Goal: Transaction & Acquisition: Purchase product/service

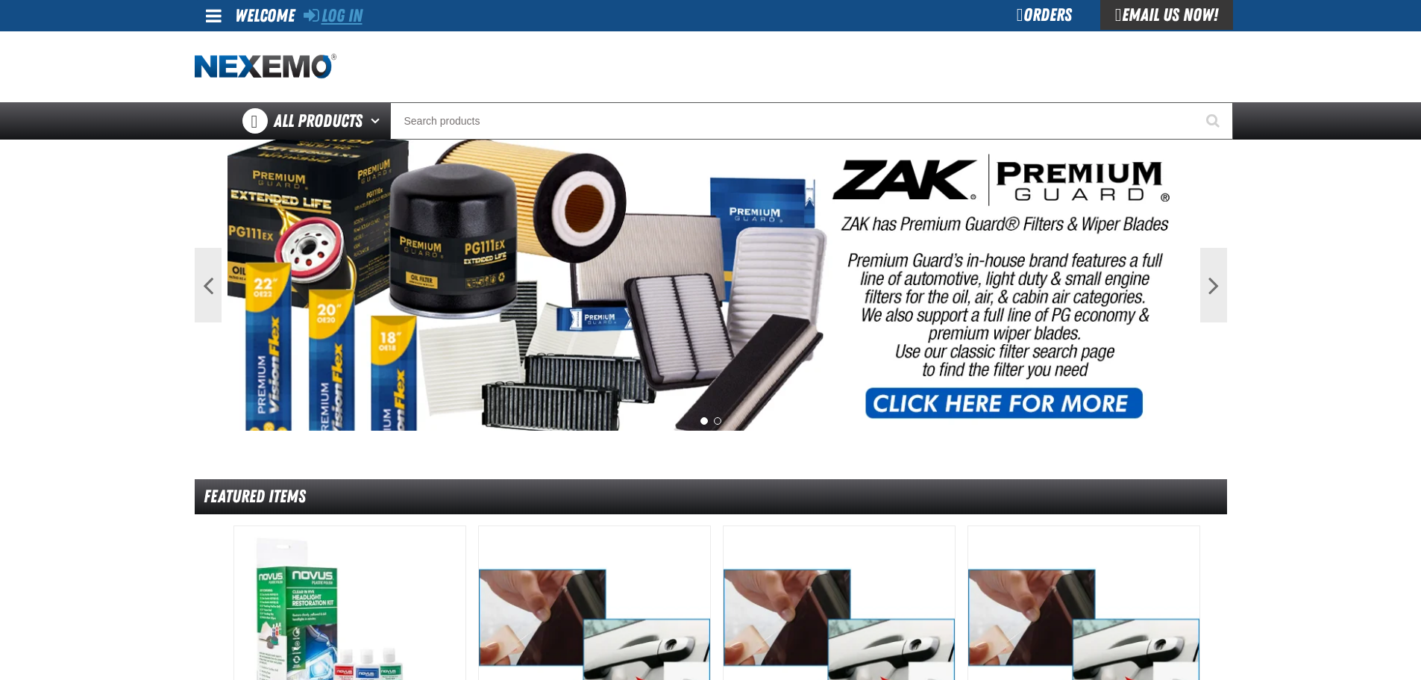
click at [353, 13] on link "Log In" at bounding box center [333, 15] width 59 height 21
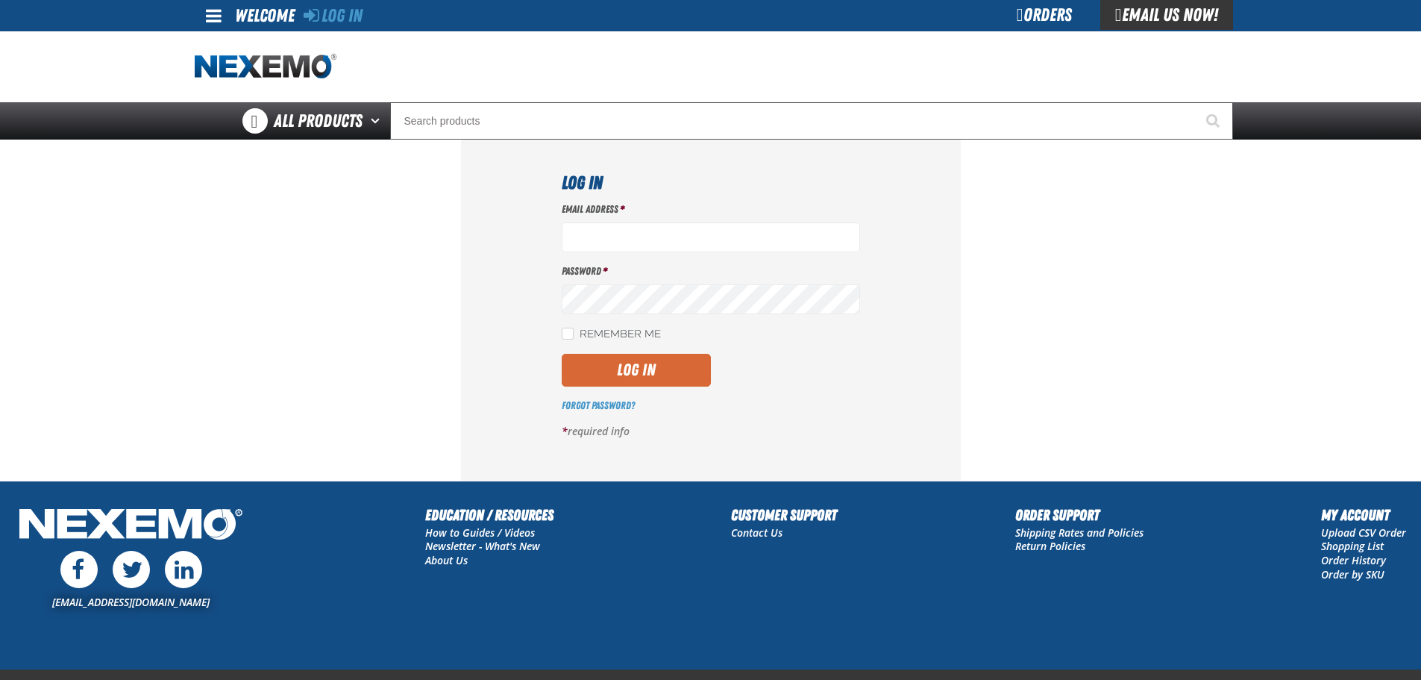
type input "mmylan@vtaig.com"
click at [645, 370] on button "Log In" at bounding box center [636, 370] width 149 height 33
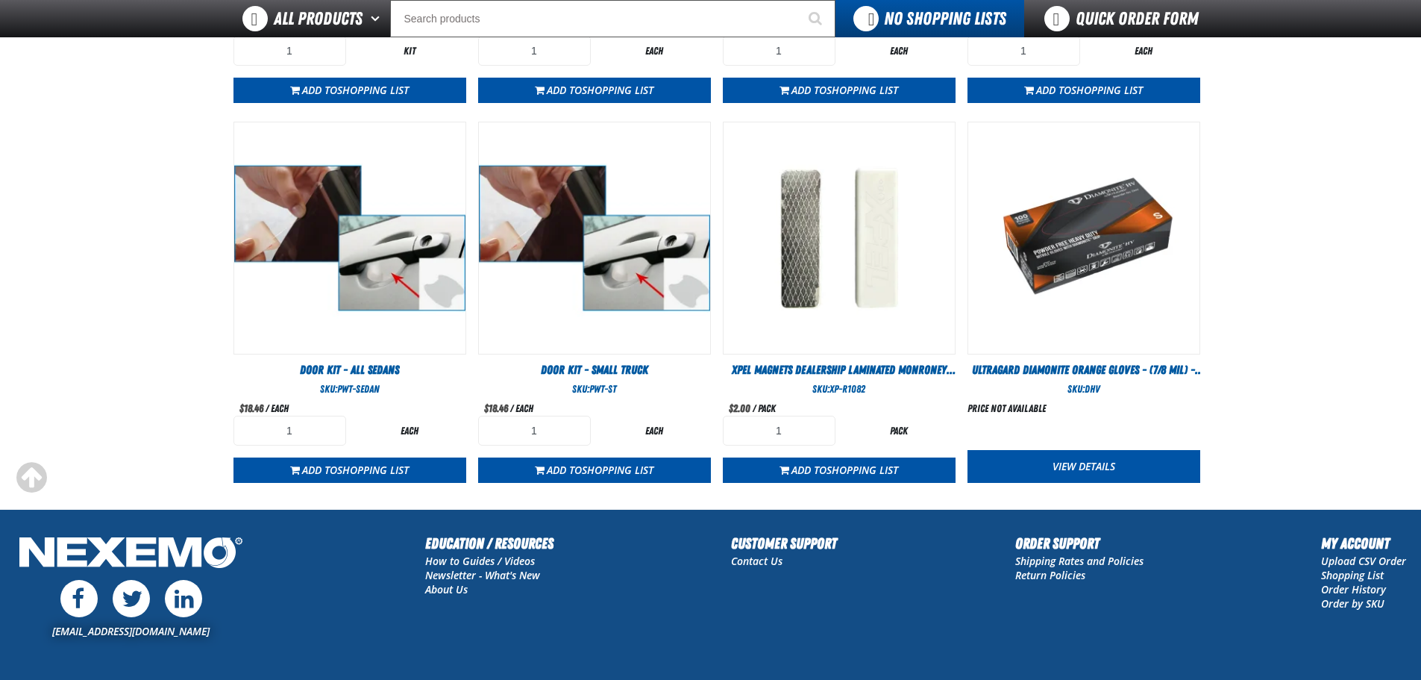
scroll to position [861, 0]
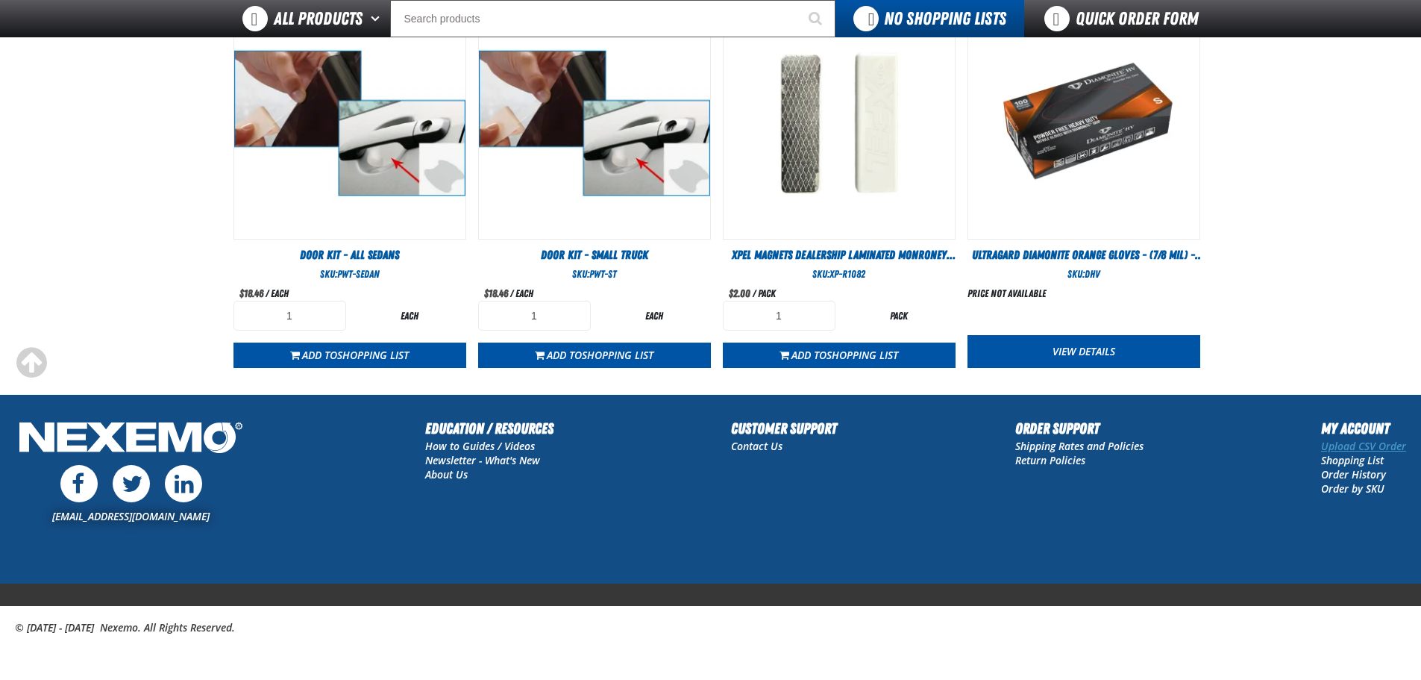
click at [1354, 443] on link "Upload CSV Order" at bounding box center [1363, 446] width 85 height 14
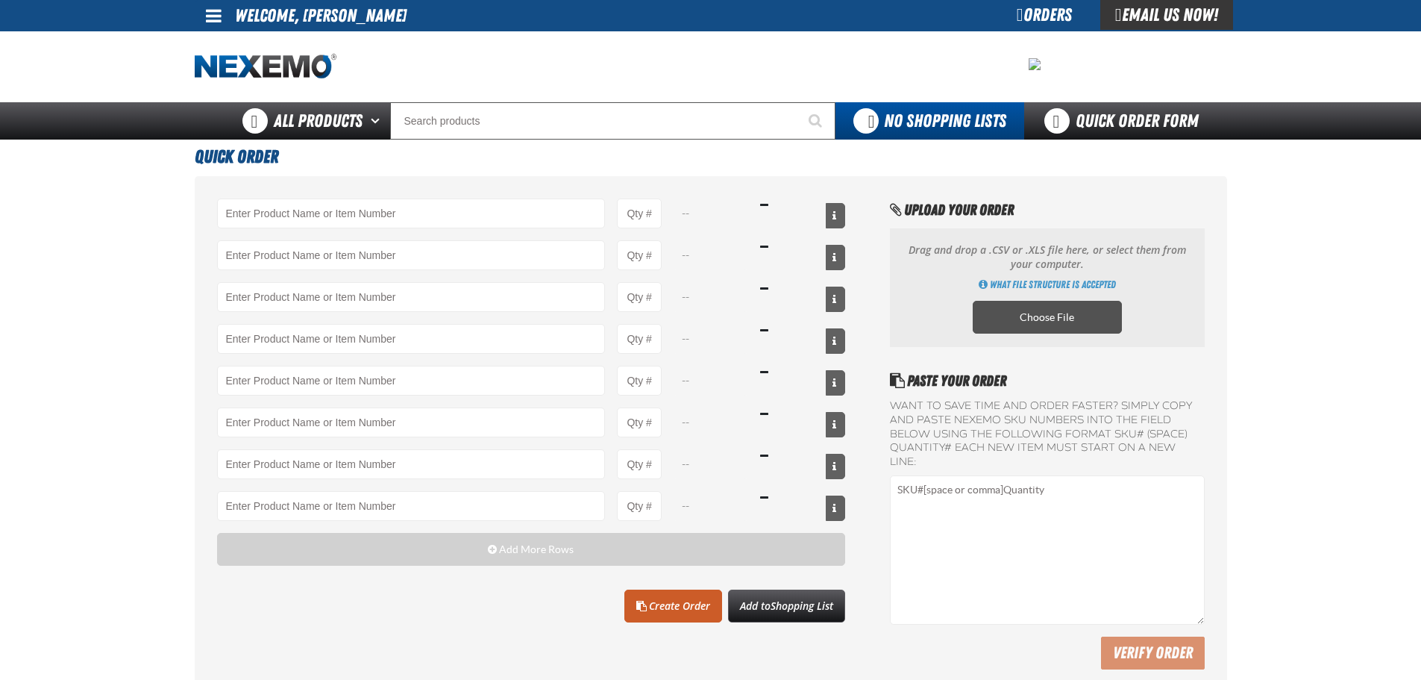
click at [1082, 319] on label "Choose File" at bounding box center [1047, 317] width 149 height 33
click at [0, 0] on input "Choose File" at bounding box center [0, 0] width 0 height 0
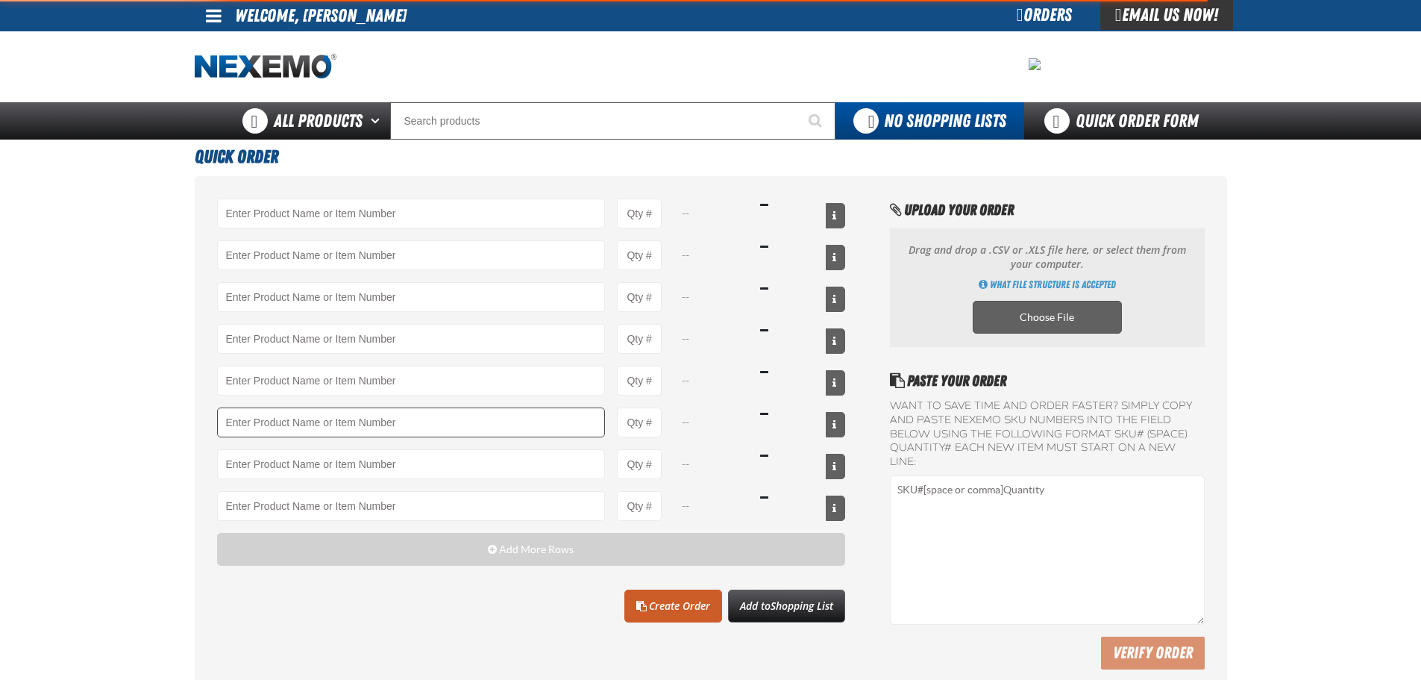
type input "A103 - Throttle Body and Intake Cleaner - ZAK Products"
type input "48"
type input "AC100 - Ventilation Treatment - ZAK Products"
type input "12"
type input "AC150 - Evaporator Core Cleaner - ZAK Products"
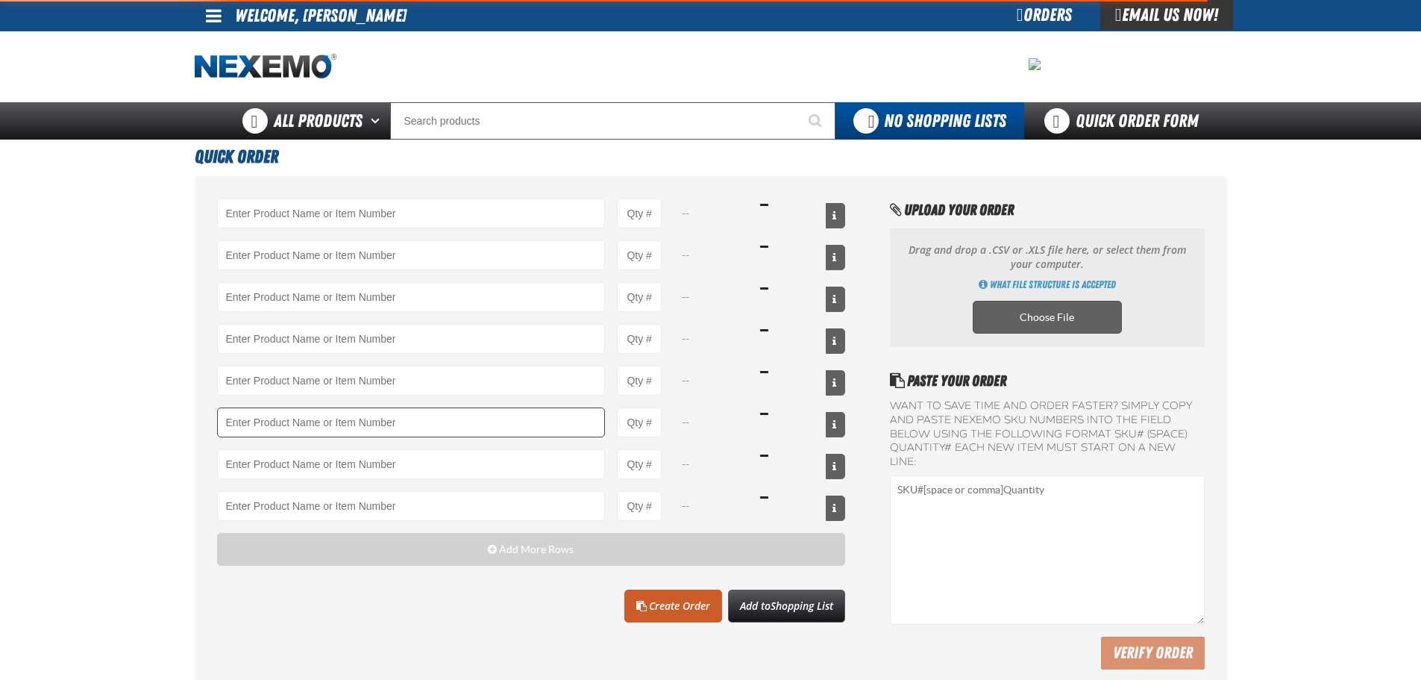
type input "12"
type input "AC165 - Bio-Zone Natural Odor Eliminator - ZAK Products"
type input "24"
type input "ATK404 - Automatic Transmission Service Kit - ZAK Products"
type input "24"
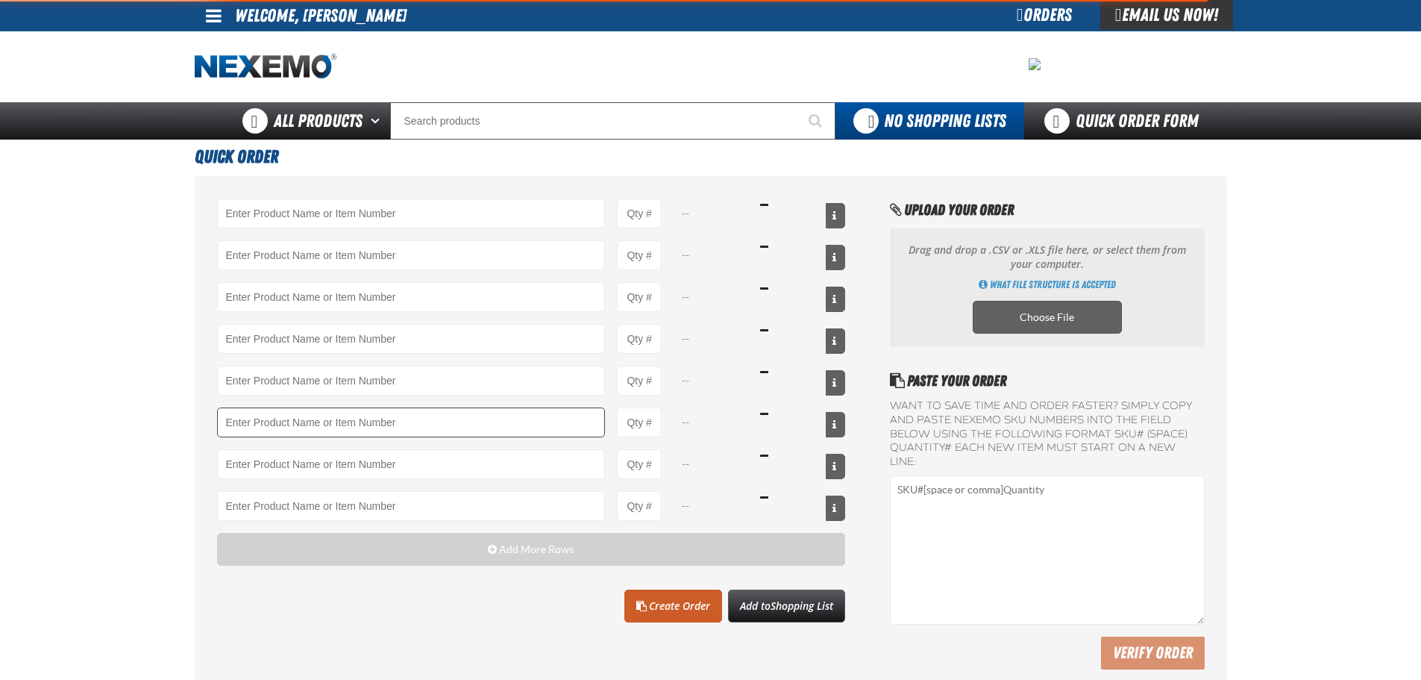
type input "B304 - Battery Service Kit - Cleaner & Protector with Anti-Corrosion Pads - ZAK…"
type input "24"
type input "BK200C - DOT 4 Brake Fluid Cleaner Kit - ZAK Products"
type input "24"
type input "C500 - Synthetic Engine Oil Booster - ZAK Products"
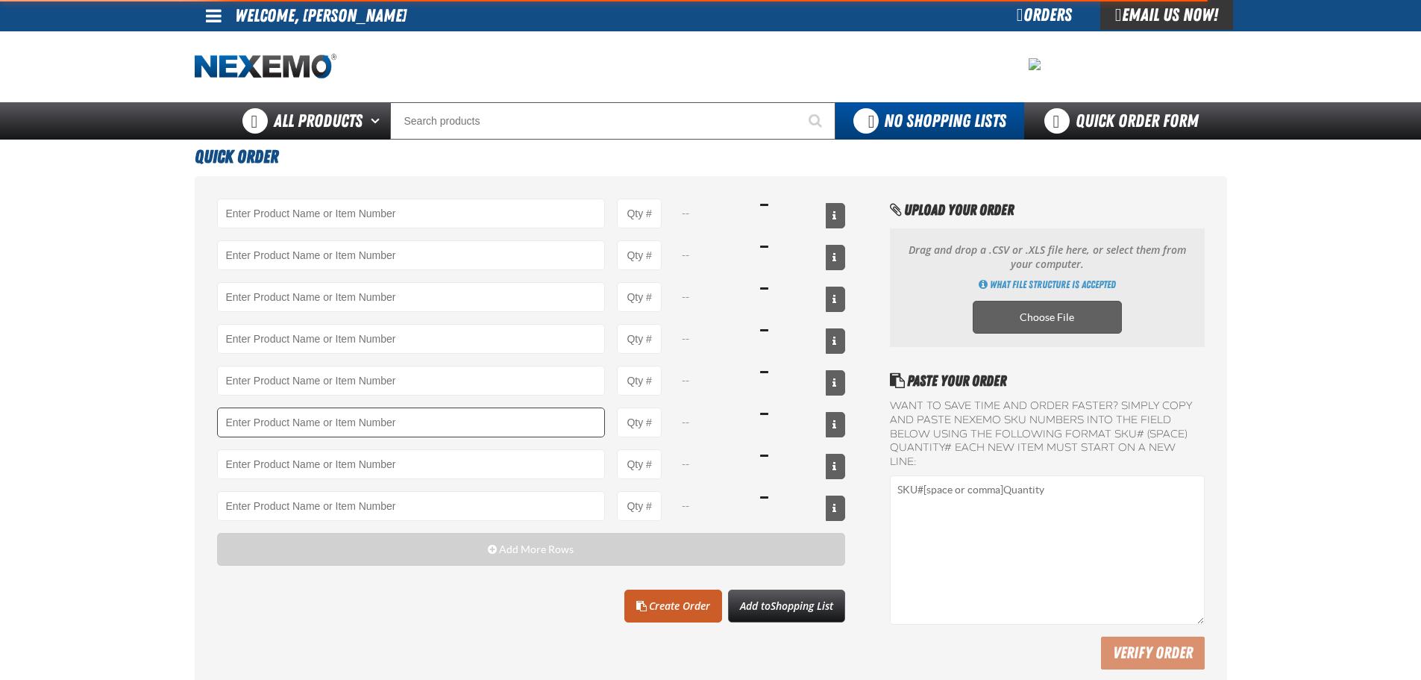
type input "120"
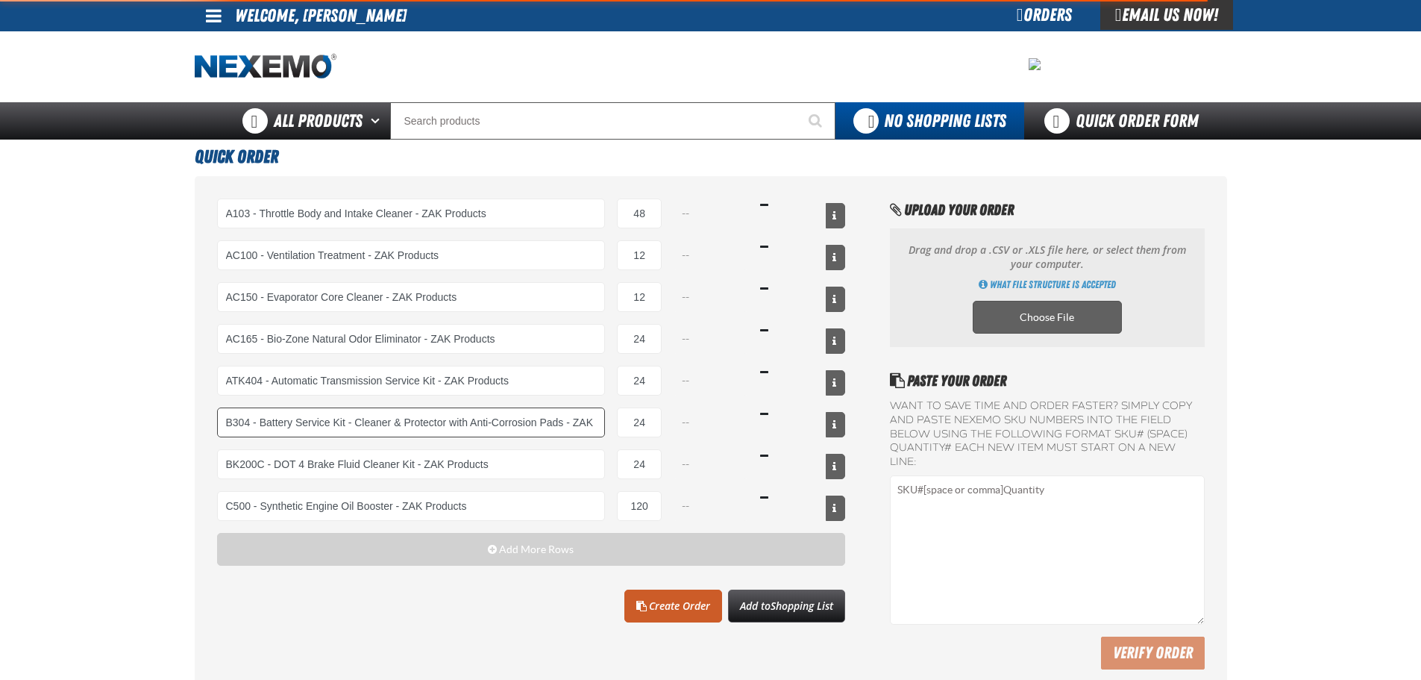
select select "can"
select select "bottle"
select select "kit"
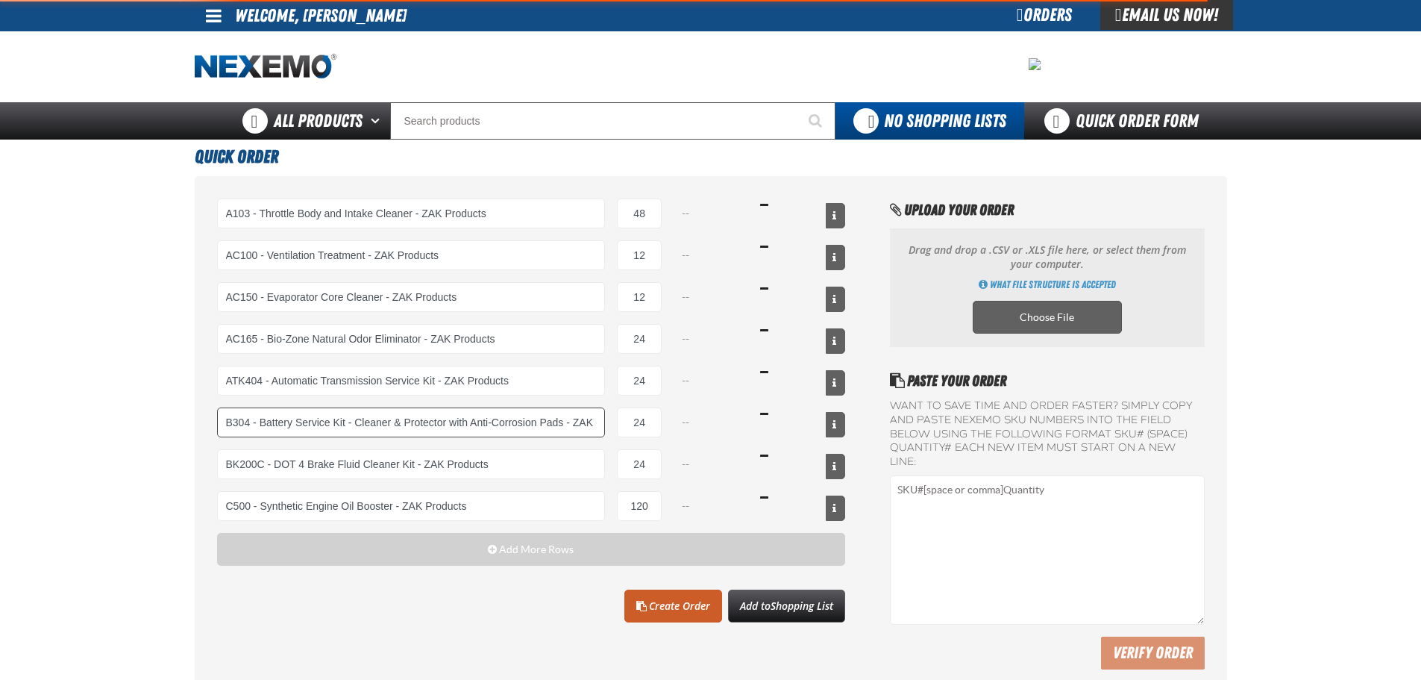
select select "kit"
select select "bottle"
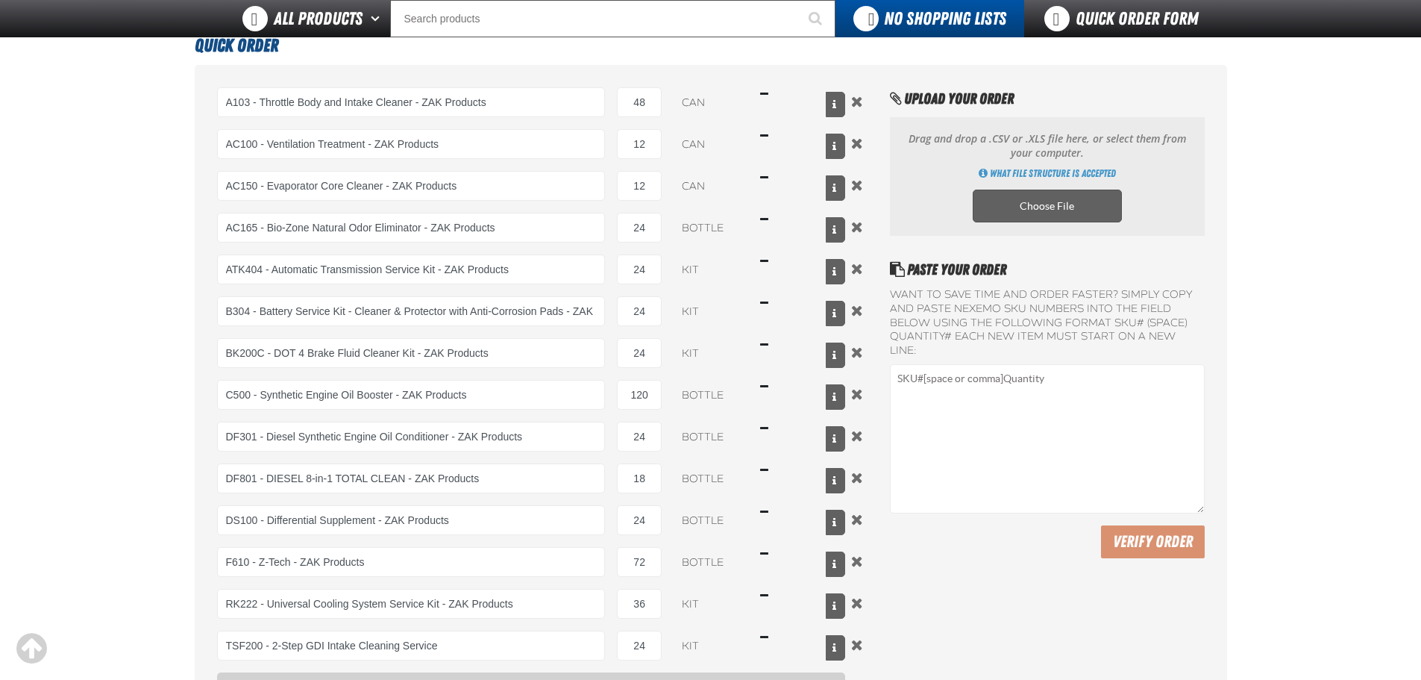
scroll to position [224, 0]
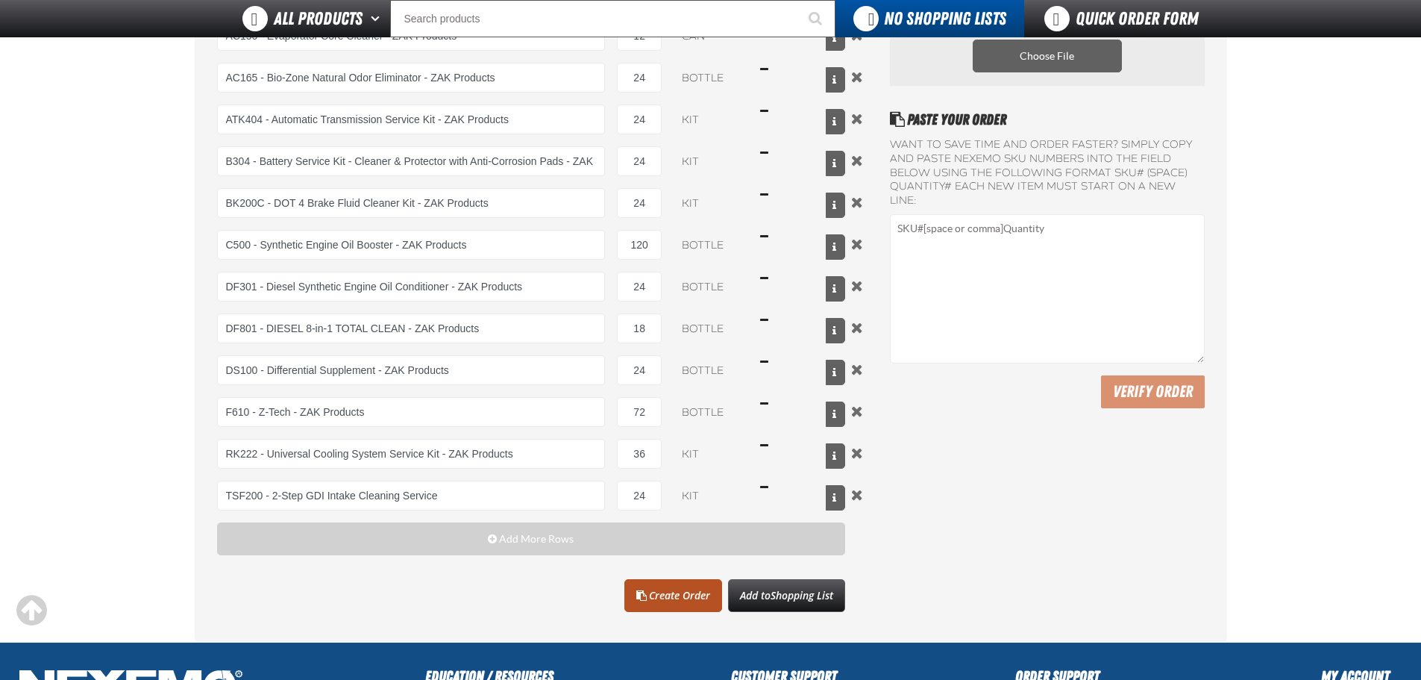
click at [674, 586] on link "Create Order" at bounding box center [673, 595] width 98 height 33
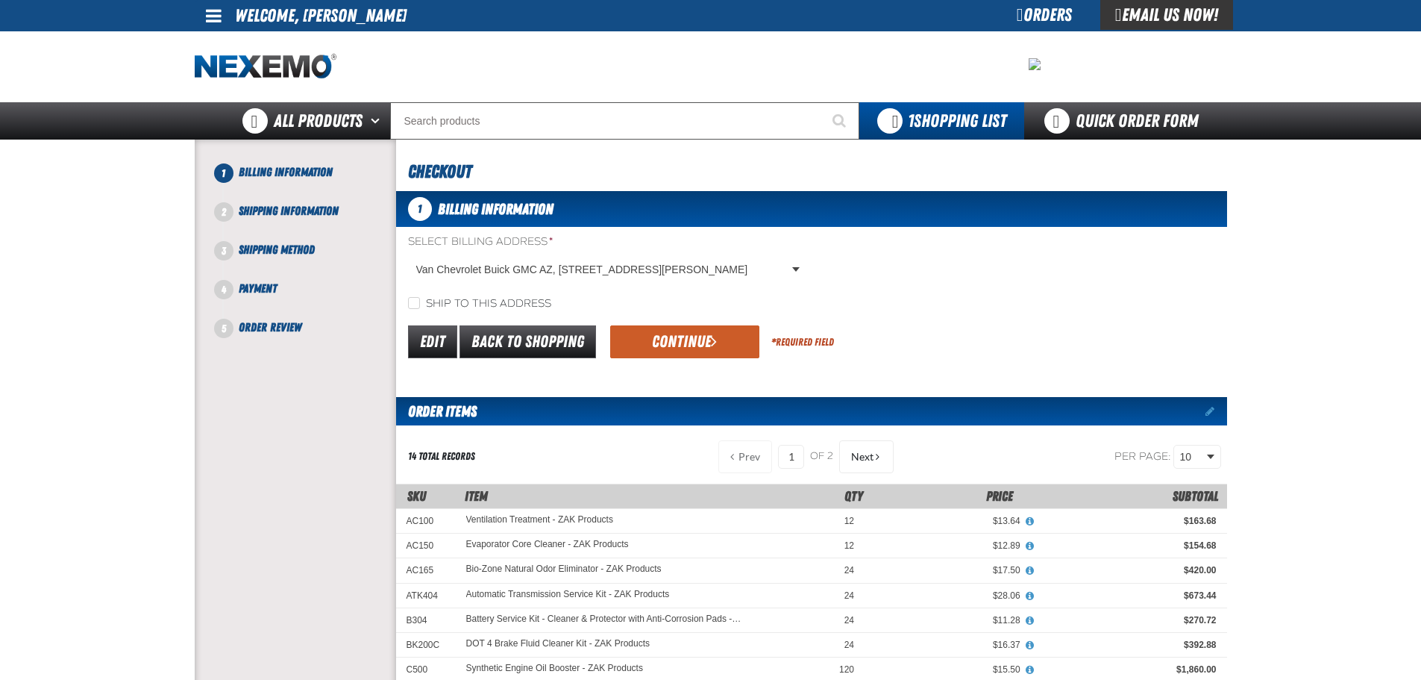
click at [420, 304] on label "Ship to this address" at bounding box center [479, 304] width 143 height 14
click at [420, 304] on input "Ship to this address" at bounding box center [414, 303] width 12 height 12
checkbox input "true"
click at [712, 345] on span "submit" at bounding box center [714, 341] width 6 height 16
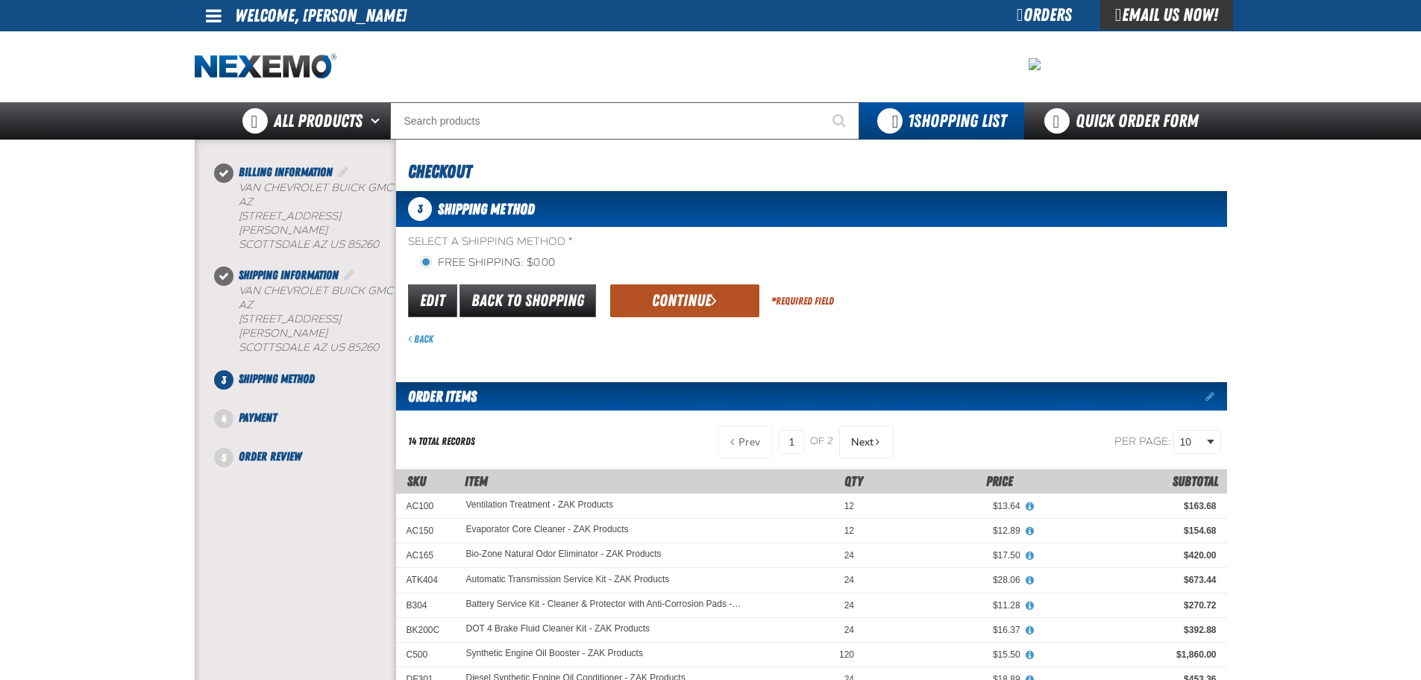
click at [683, 293] on button "Continue" at bounding box center [684, 300] width 149 height 33
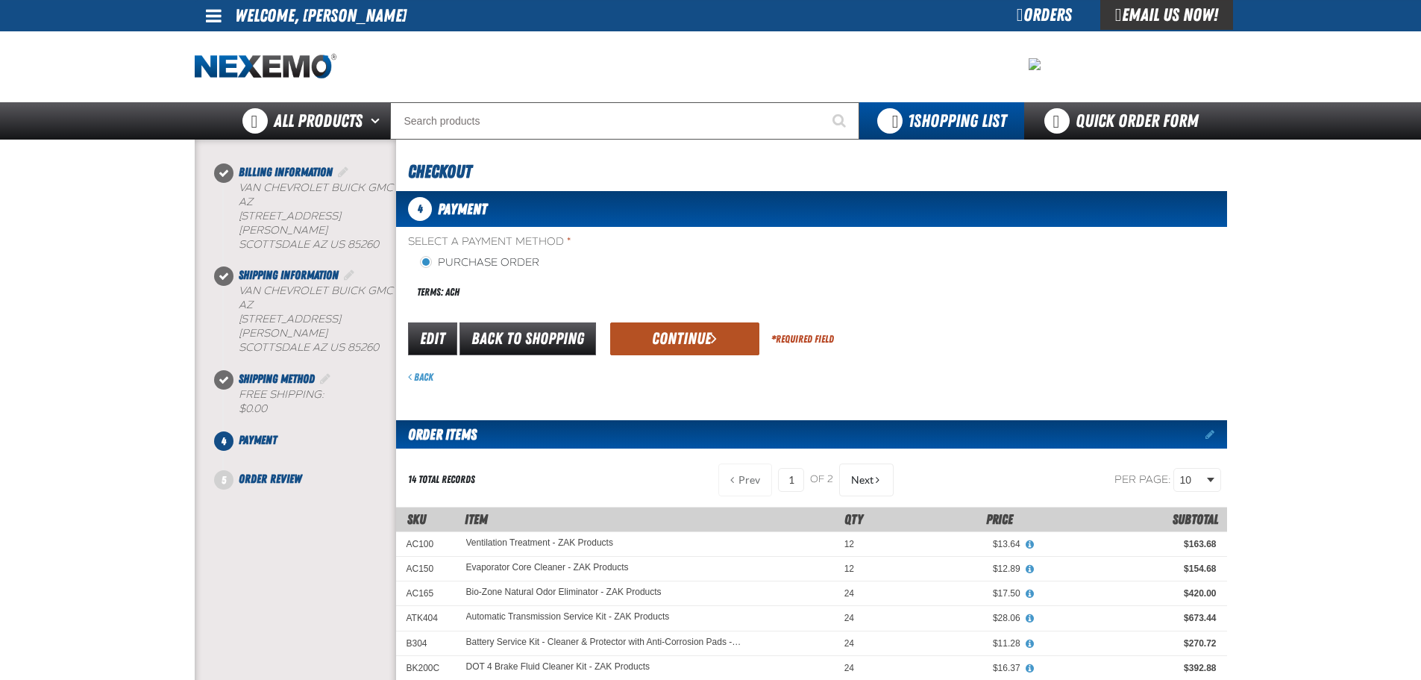
click at [679, 332] on button "Continue" at bounding box center [684, 338] width 149 height 33
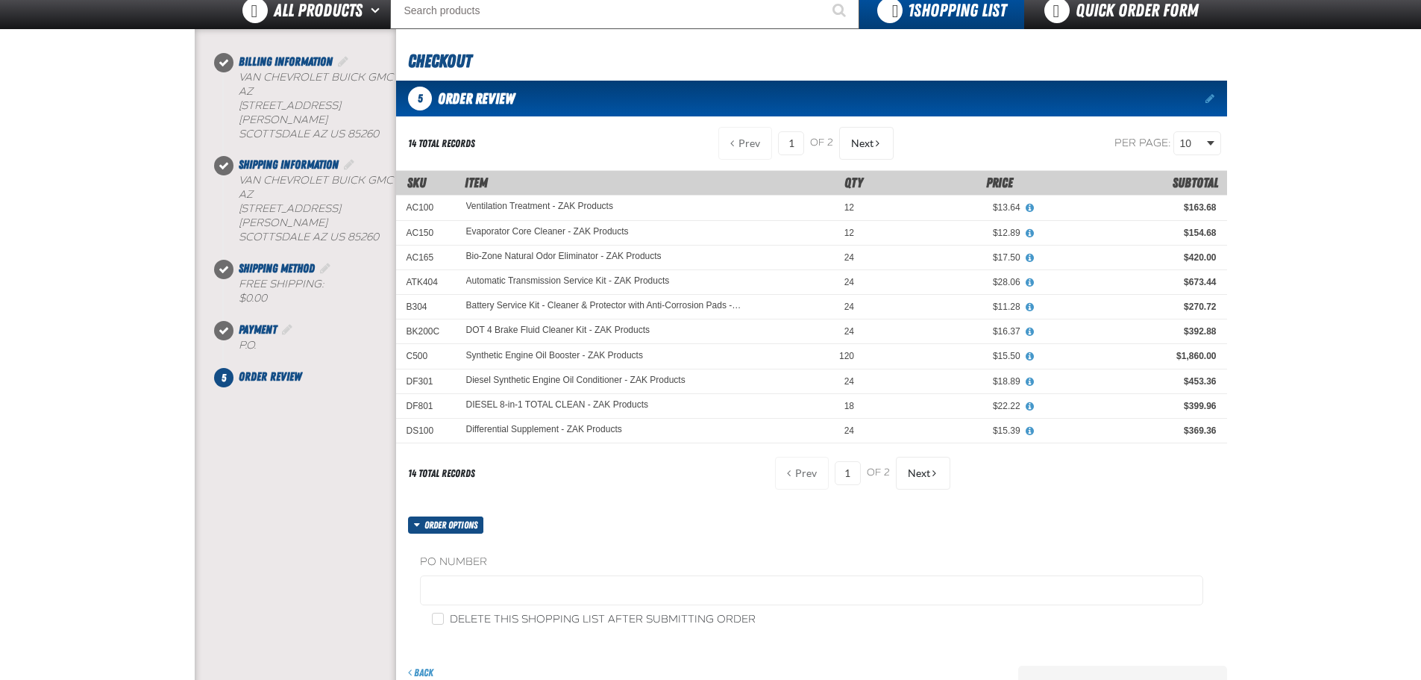
scroll to position [448, 0]
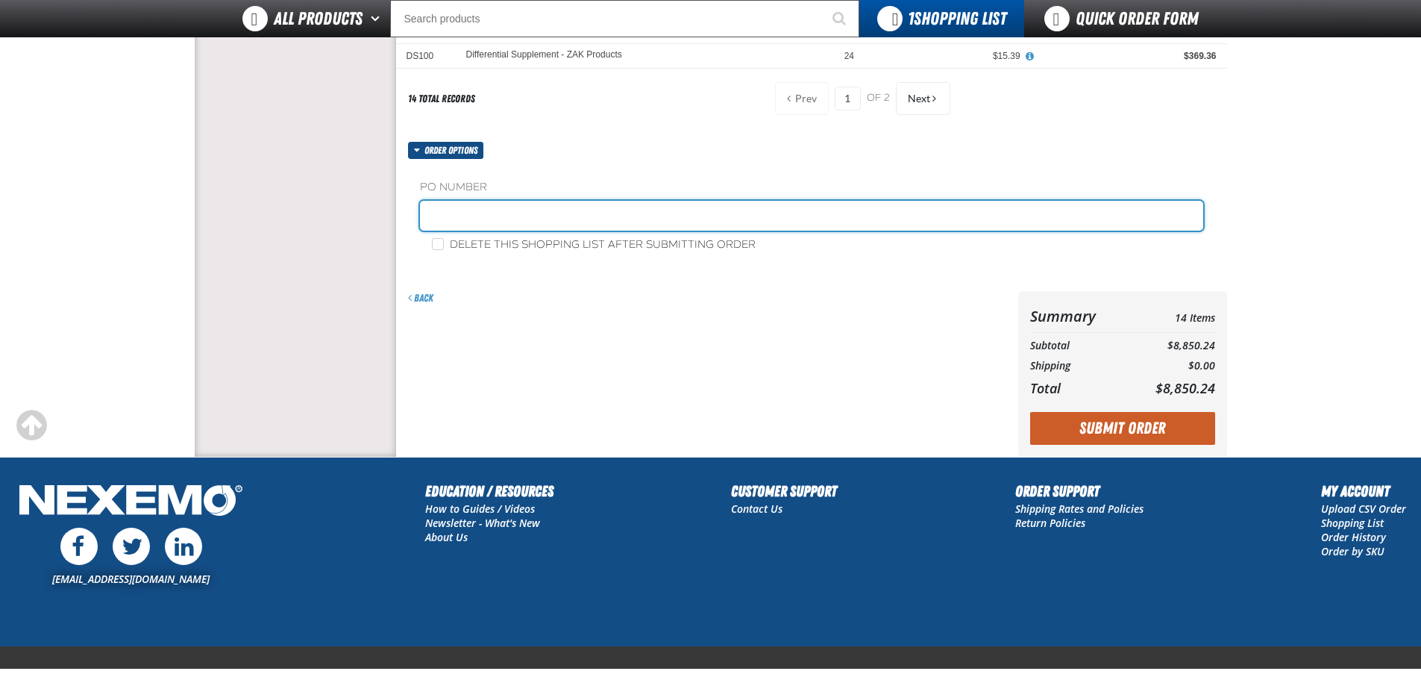
click at [485, 209] on input "text" at bounding box center [811, 216] width 783 height 30
type input "ZAK259"
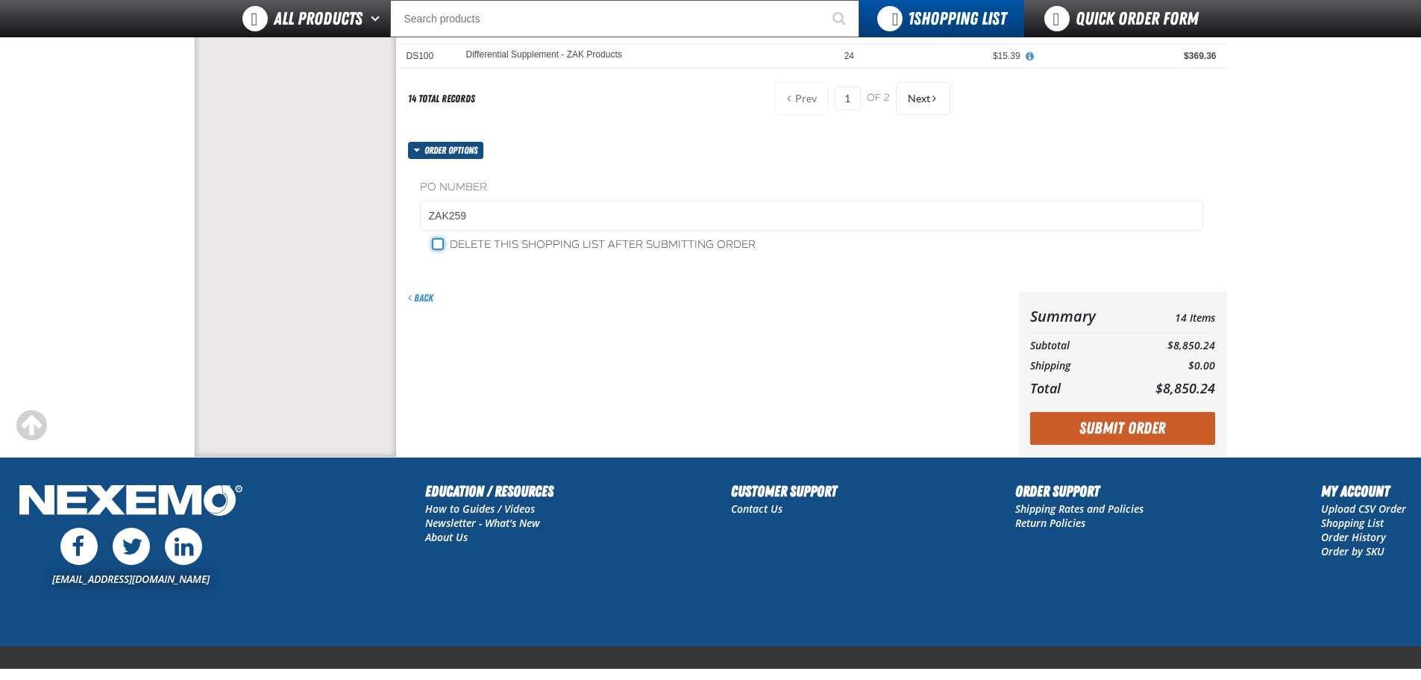
click at [436, 241] on input "Delete this shopping list after submitting order" at bounding box center [438, 244] width 12 height 12
checkbox input "true"
click at [1182, 428] on button "Submit Order" at bounding box center [1122, 428] width 185 height 33
